Goal: Task Accomplishment & Management: Manage account settings

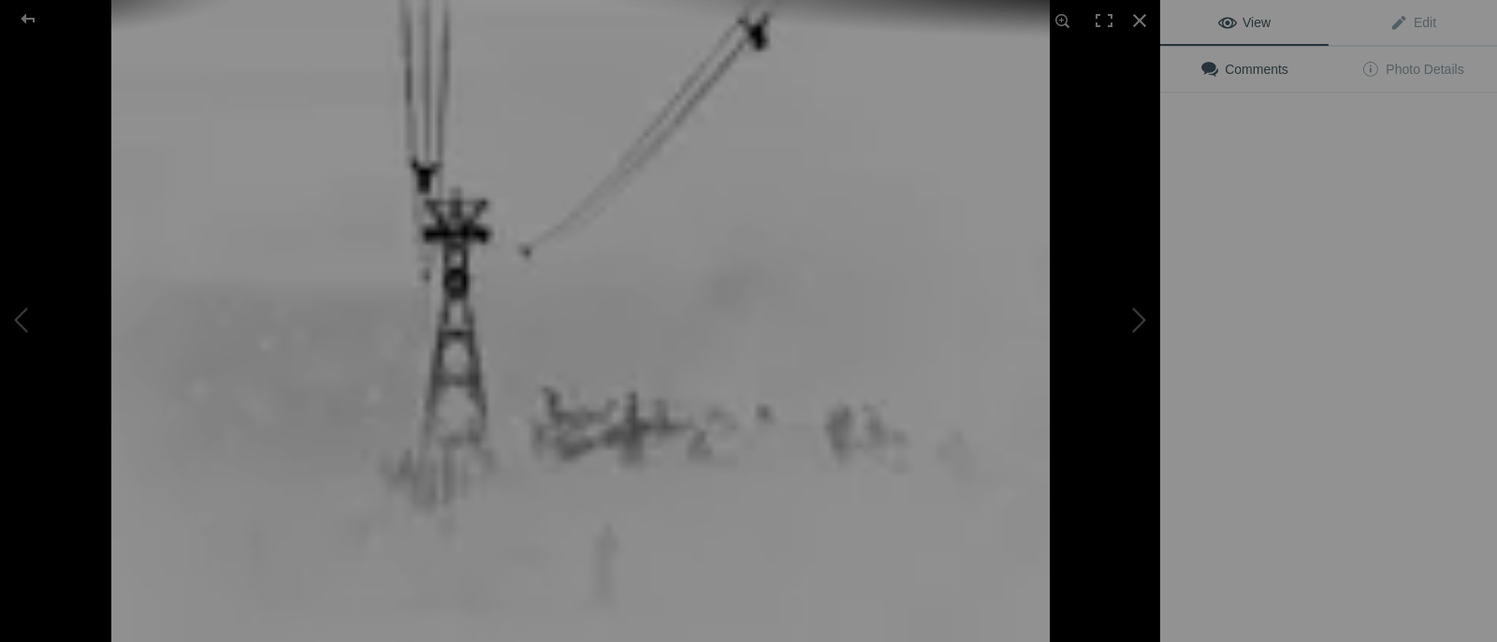
click at [513, 320] on img at bounding box center [580, 321] width 938 height 642
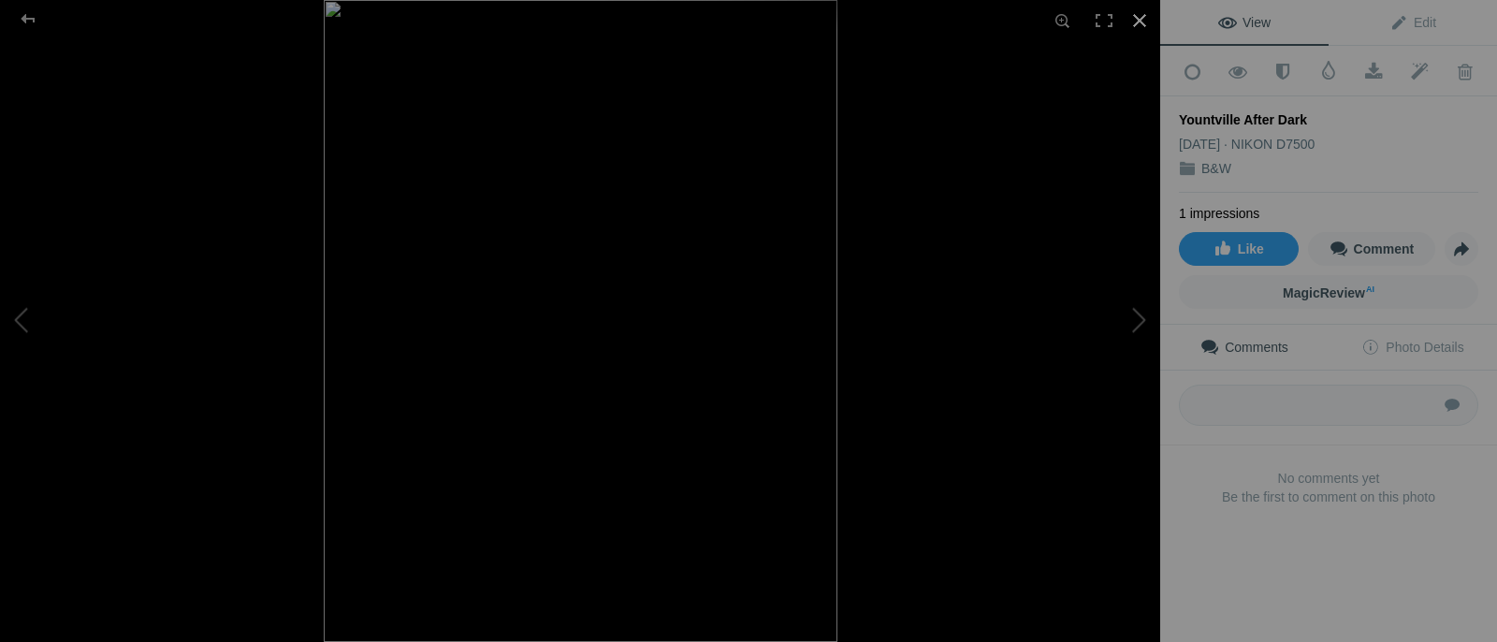
click at [1139, 22] on div at bounding box center [1139, 20] width 41 height 41
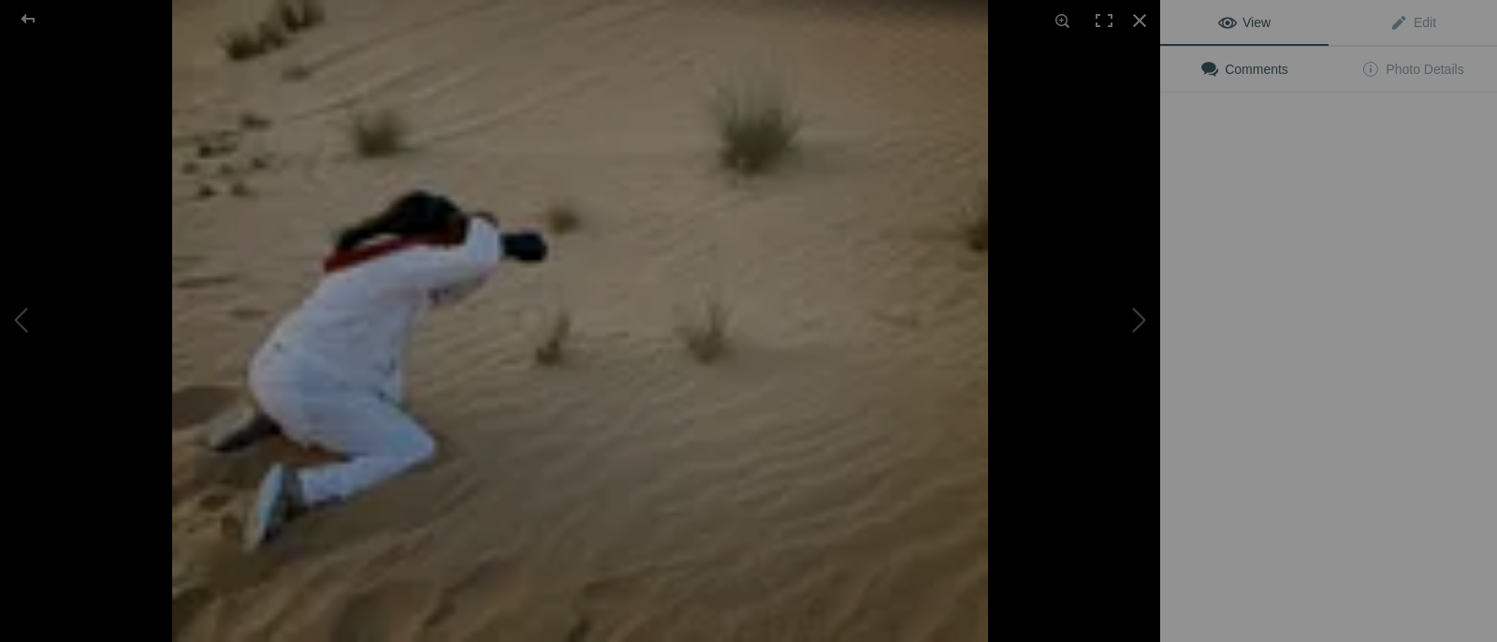
click at [1038, 326] on button at bounding box center [1090, 321] width 140 height 231
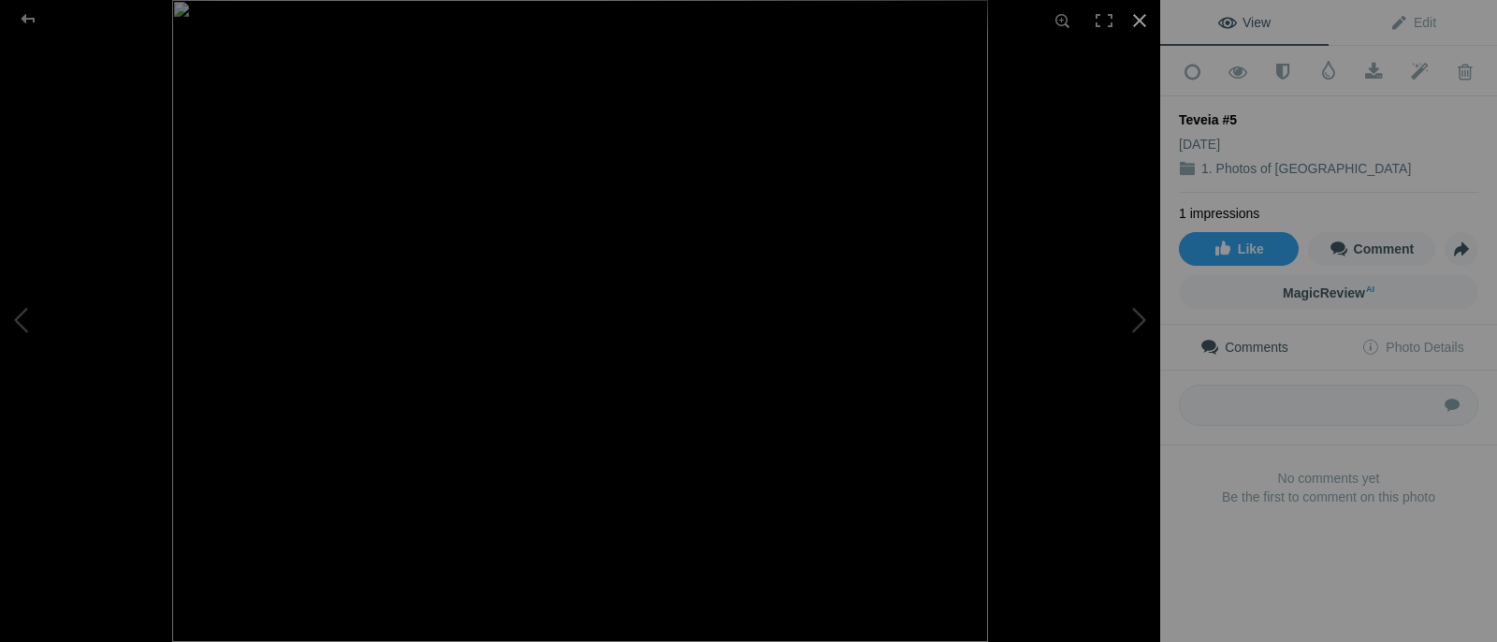
click at [1140, 22] on div at bounding box center [1139, 20] width 41 height 41
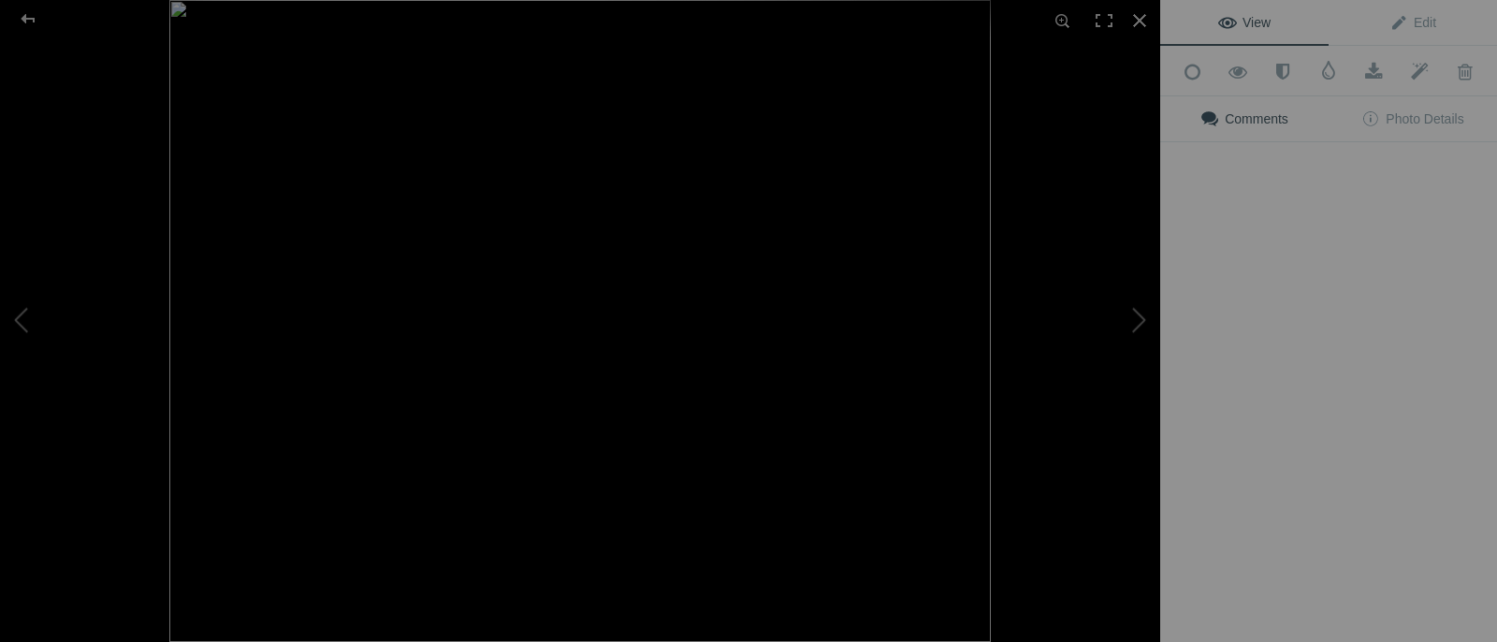
click at [1179, 302] on div "View Edit Add to Quick Collection Remove from Quick Collection Hide from Public…" at bounding box center [1328, 321] width 337 height 642
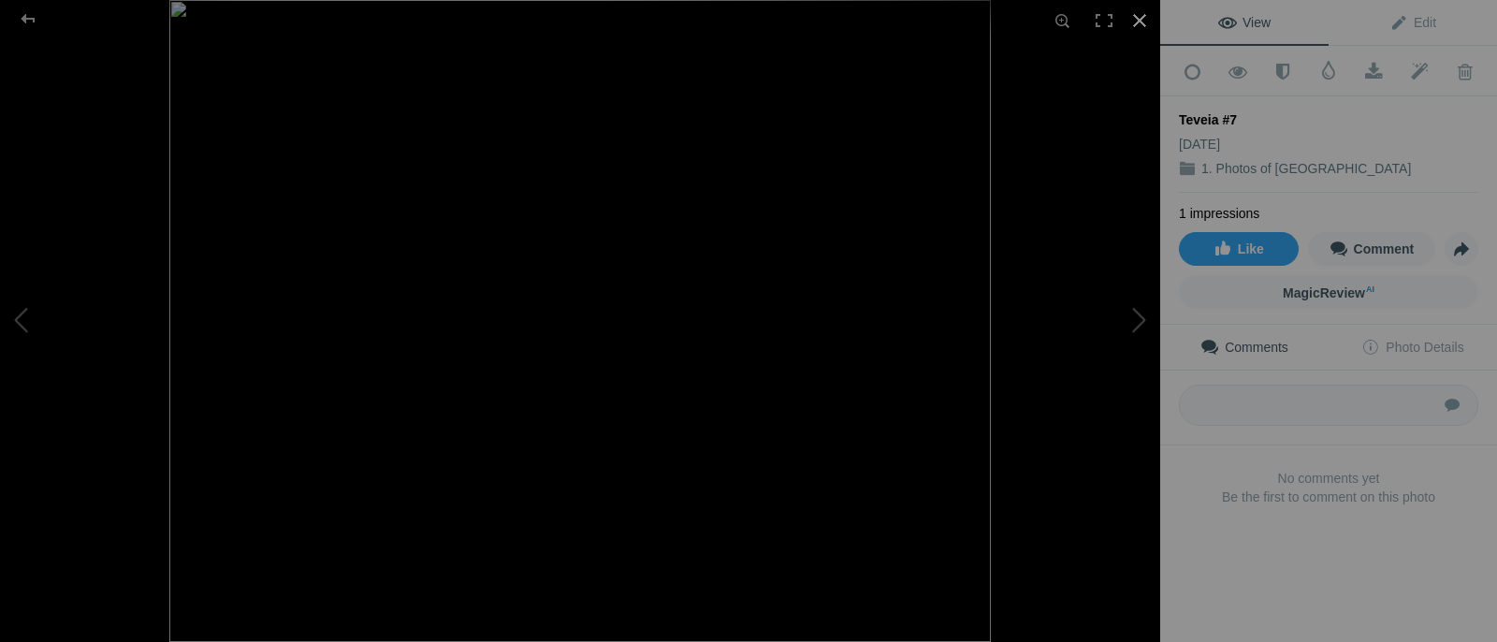
click at [1139, 25] on div at bounding box center [1139, 20] width 41 height 41
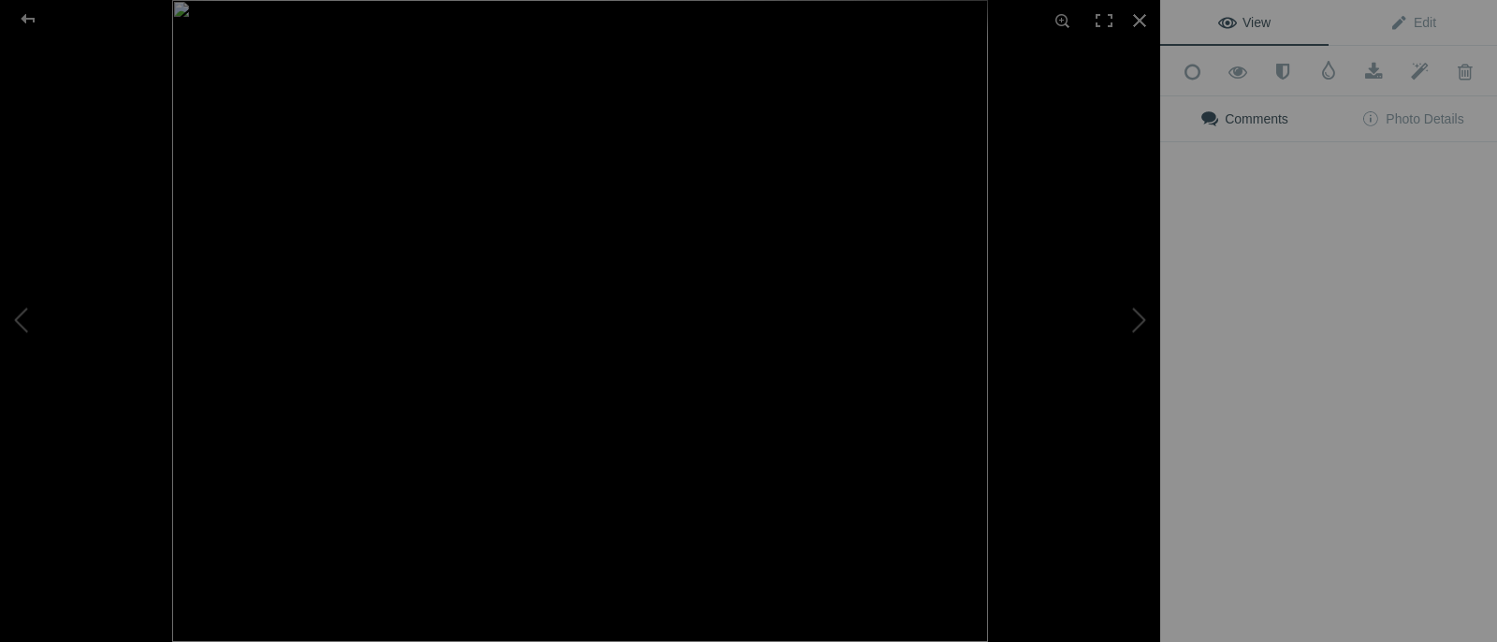
click at [986, 306] on img at bounding box center [580, 321] width 816 height 642
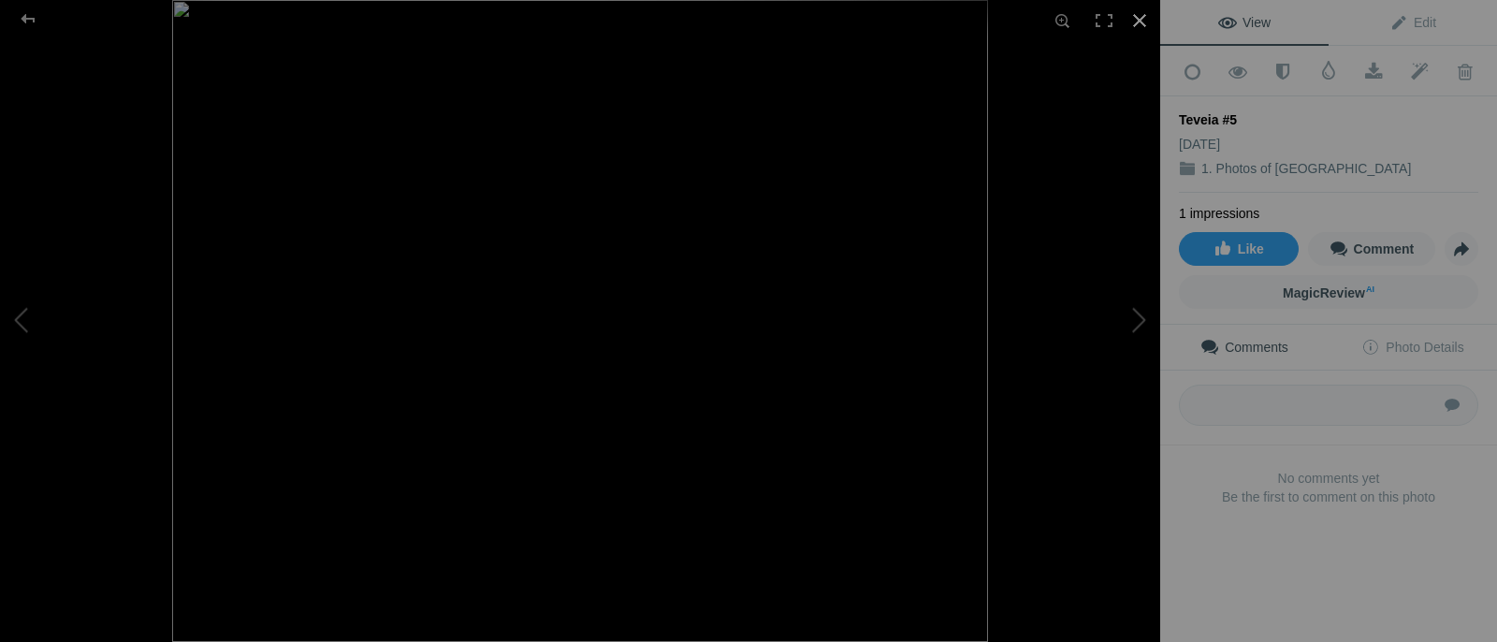
click at [1143, 18] on div at bounding box center [1139, 20] width 41 height 41
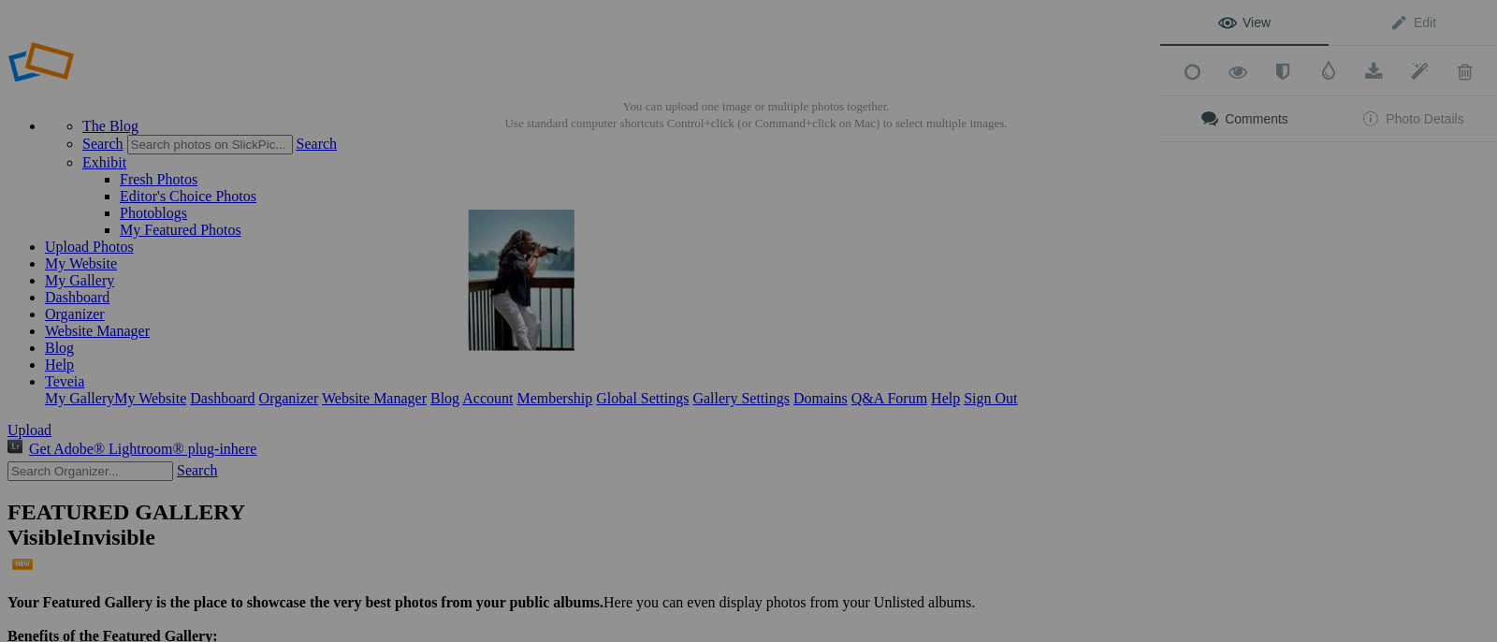
click at [539, 319] on img at bounding box center [522, 280] width 106 height 141
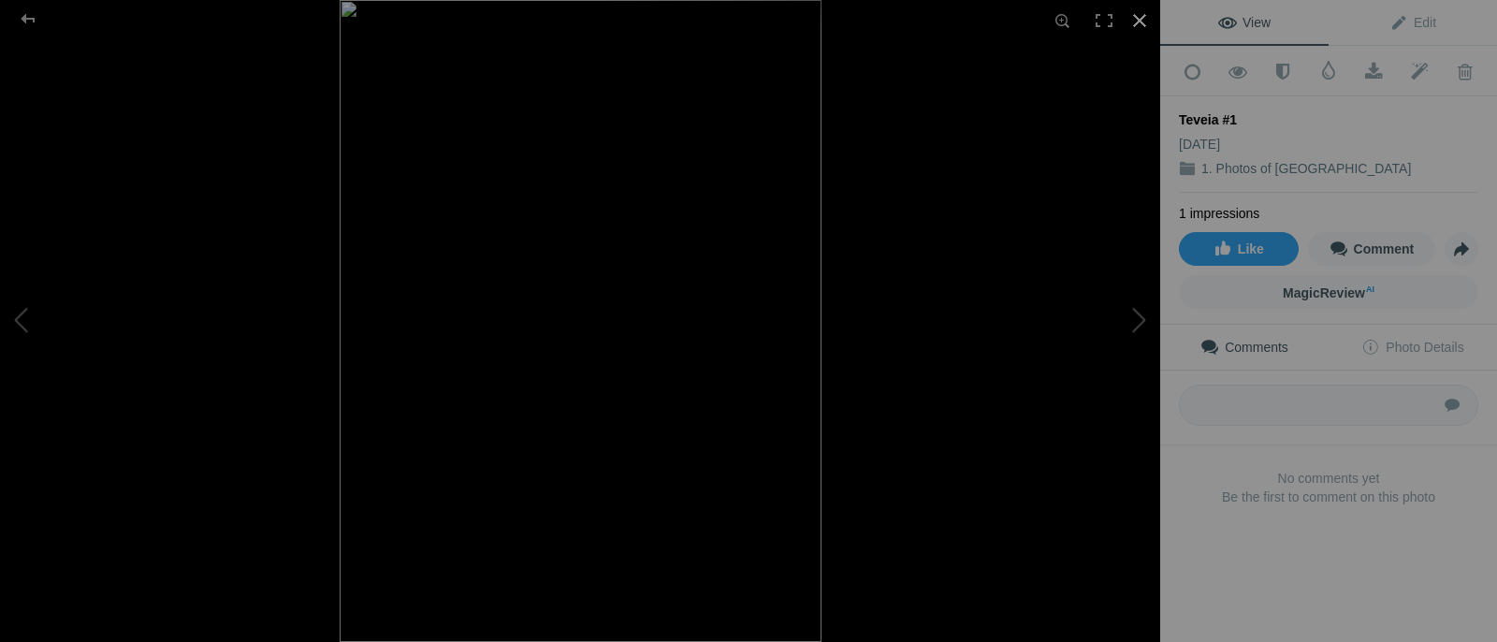
click at [1144, 33] on div at bounding box center [1139, 20] width 41 height 41
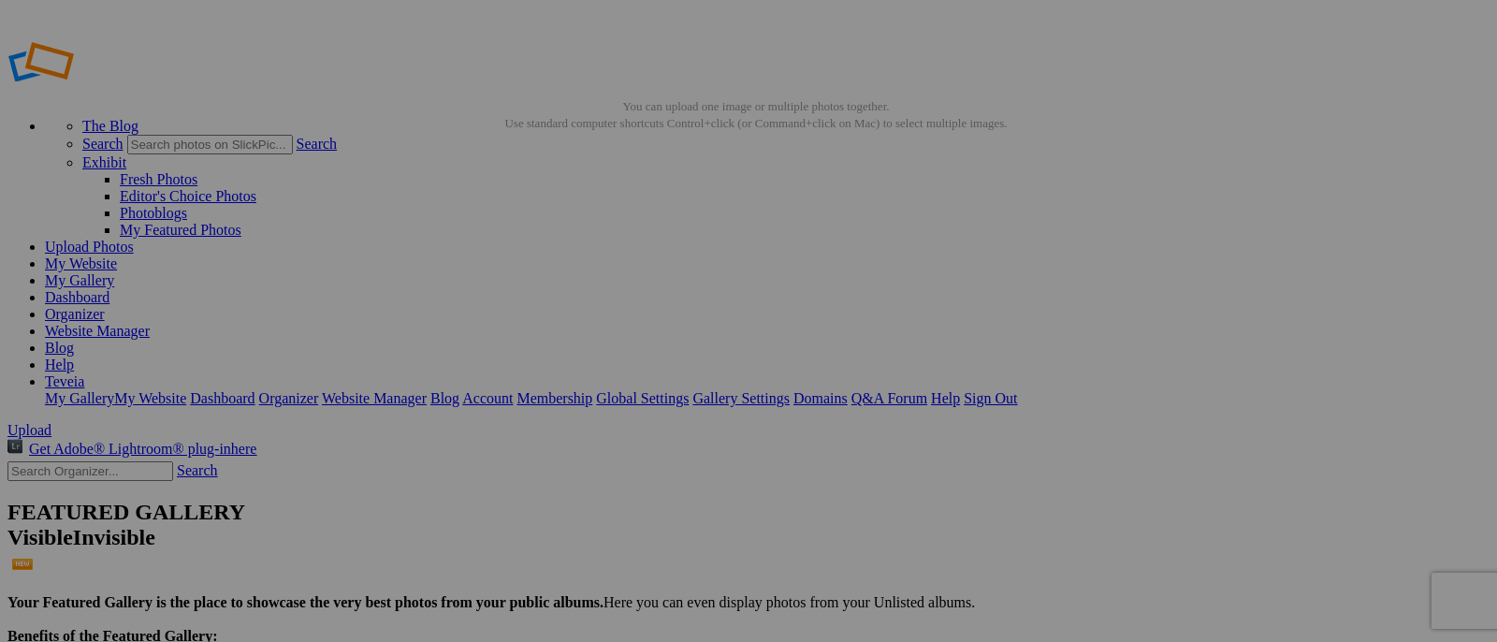
click at [684, 316] on img at bounding box center [688, 280] width 106 height 141
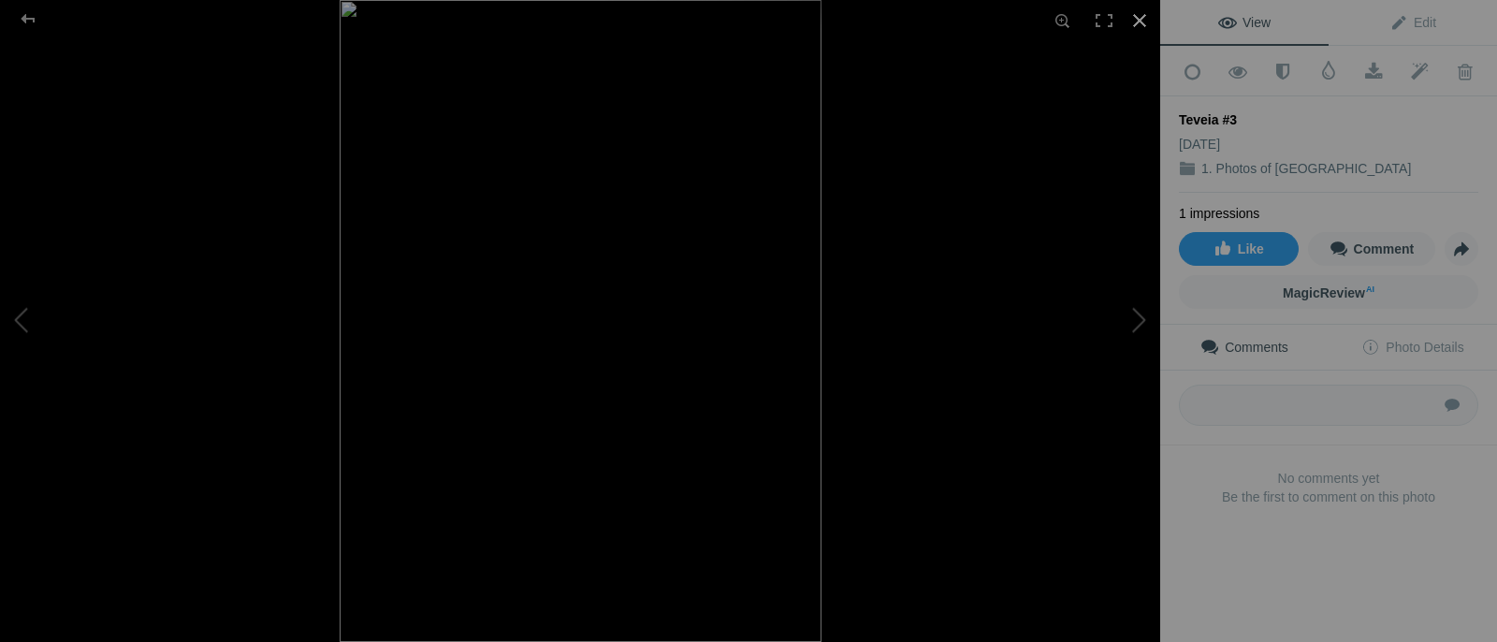
click at [1136, 11] on div at bounding box center [1139, 20] width 41 height 41
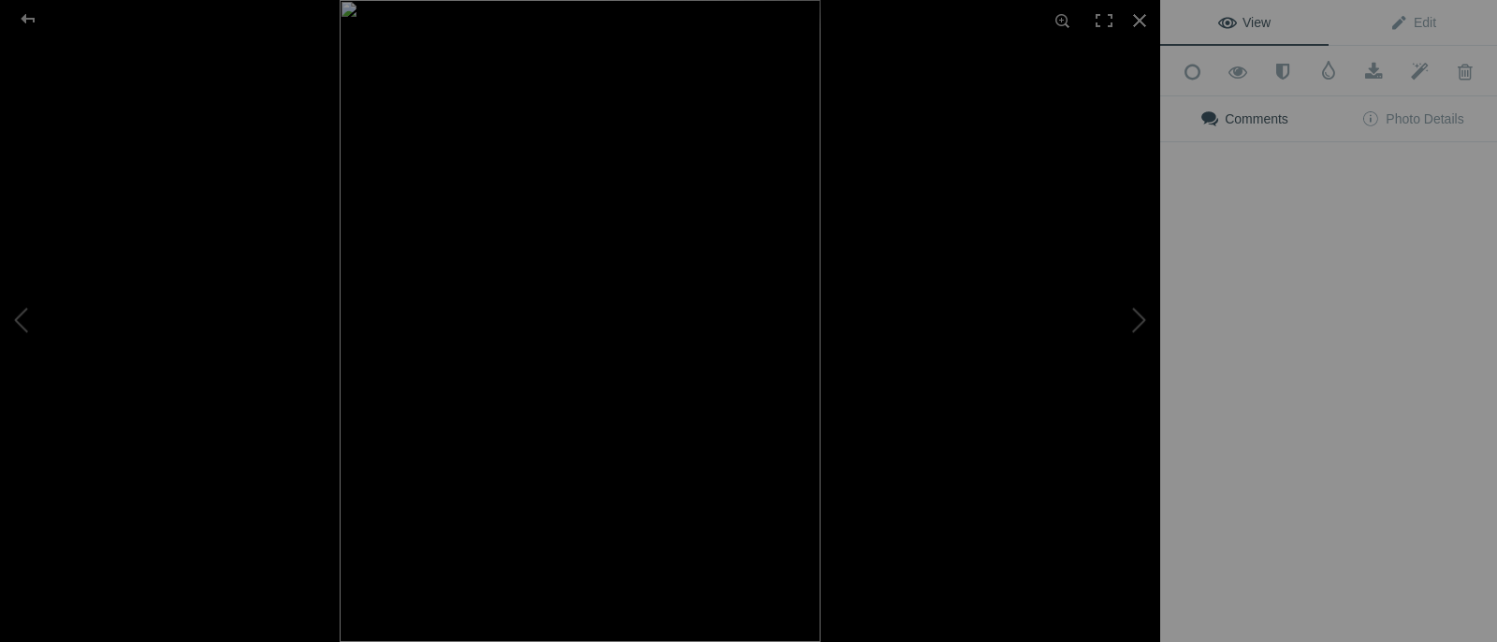
click at [1345, 305] on div "View Edit Add to Quick Collection Remove from Quick Collection Hide from Public…" at bounding box center [1328, 321] width 337 height 642
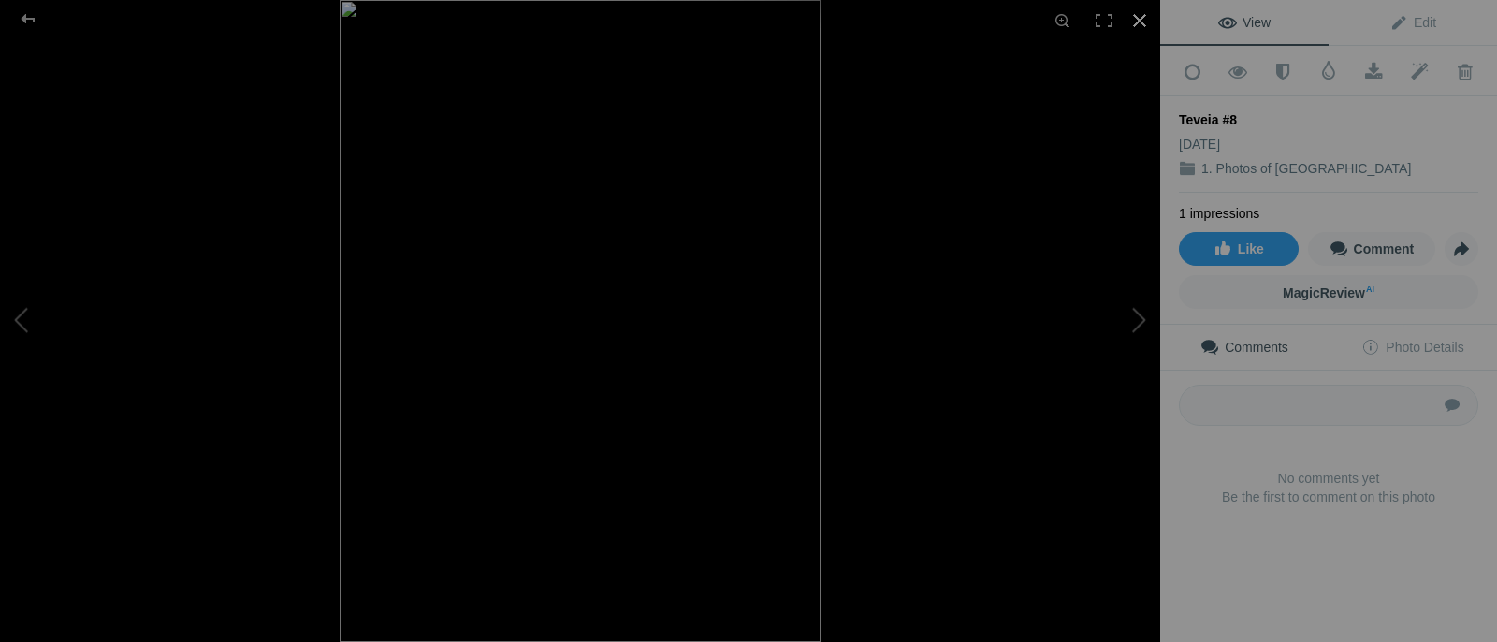
click at [1138, 12] on div at bounding box center [1139, 20] width 41 height 41
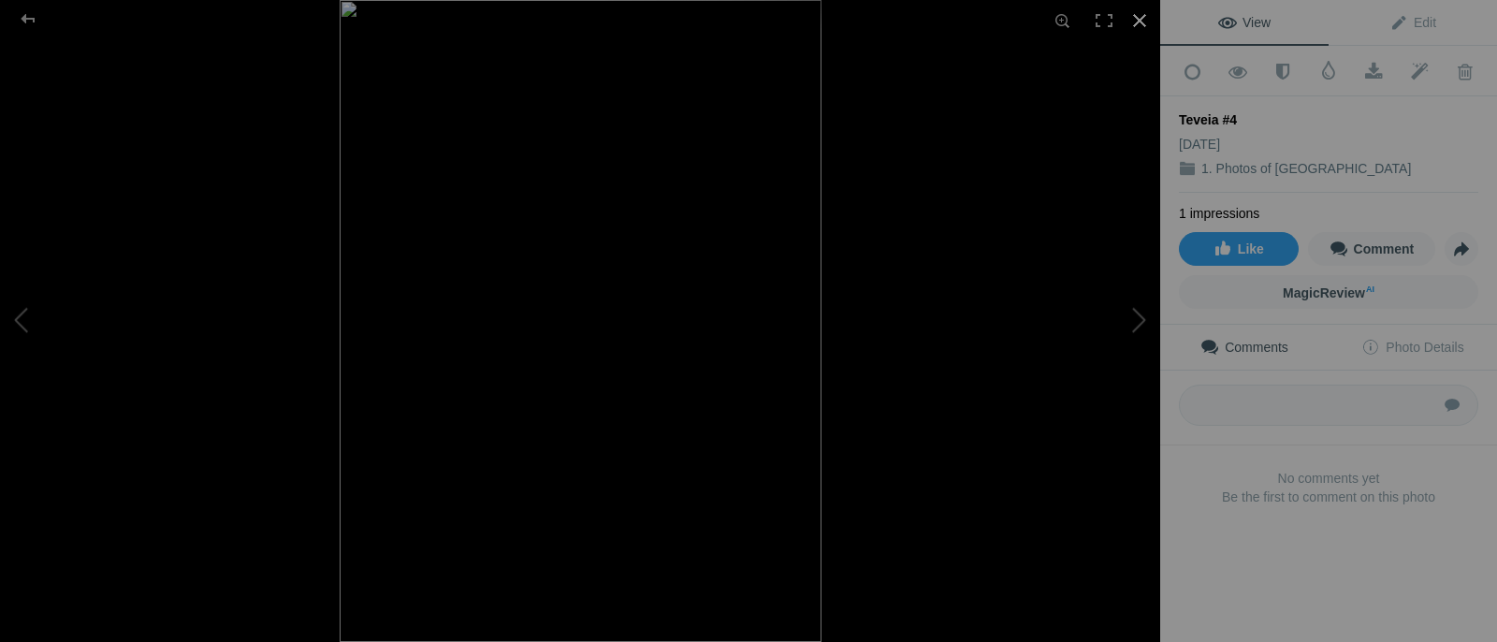
click at [1139, 14] on div at bounding box center [1139, 20] width 41 height 41
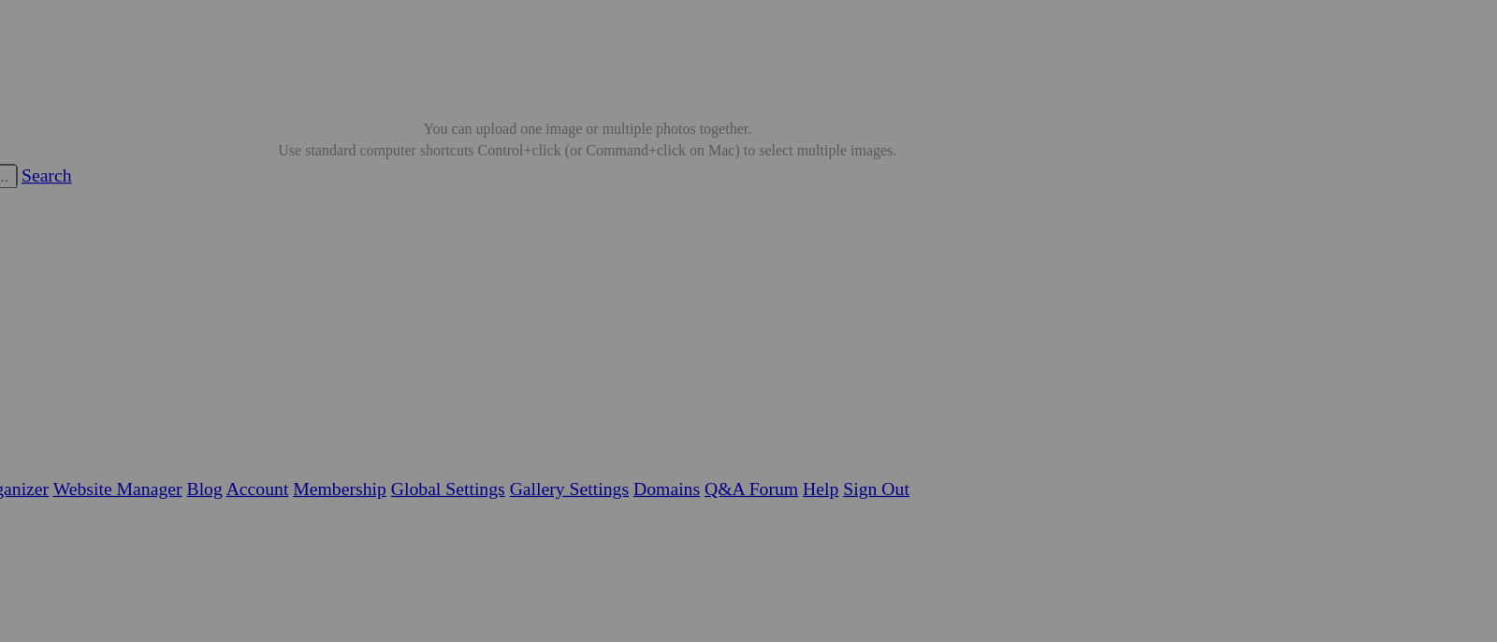
click at [105, 306] on link "Organizer" at bounding box center [75, 314] width 60 height 16
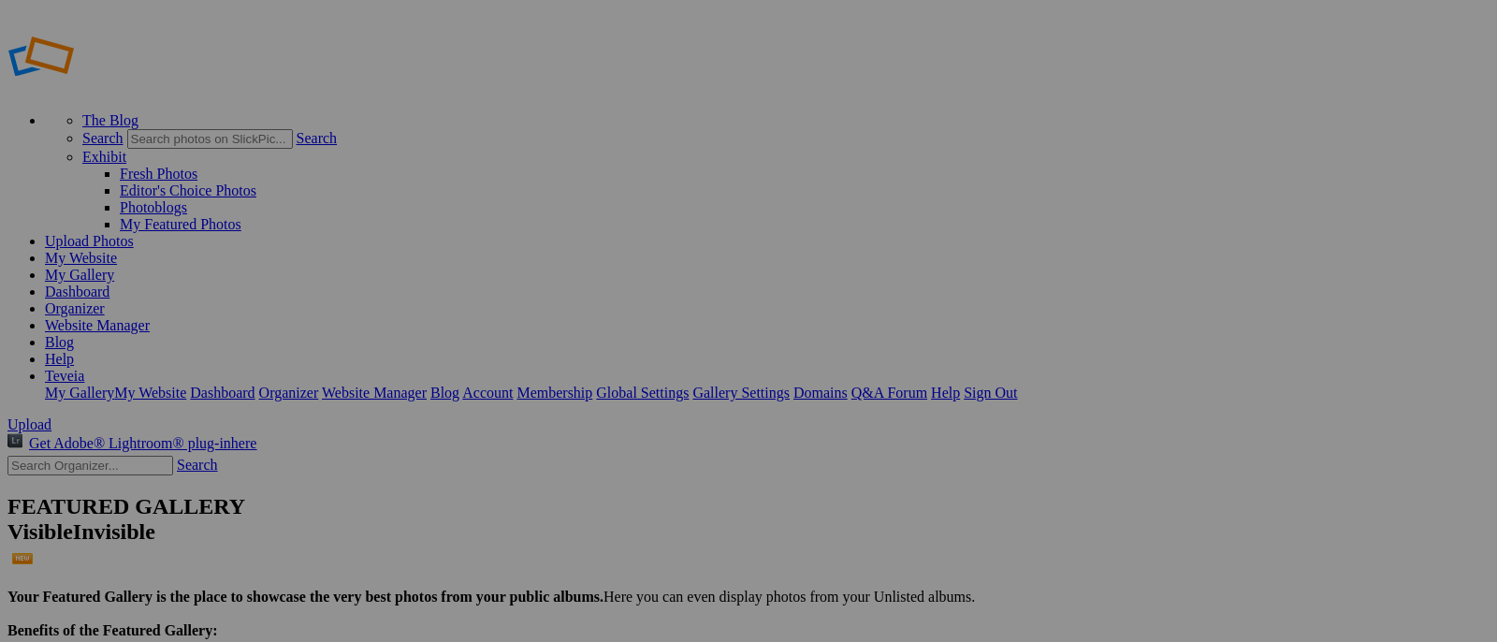
click at [1017, 385] on link "Sign Out" at bounding box center [990, 393] width 53 height 16
